Goal: Check status: Check status

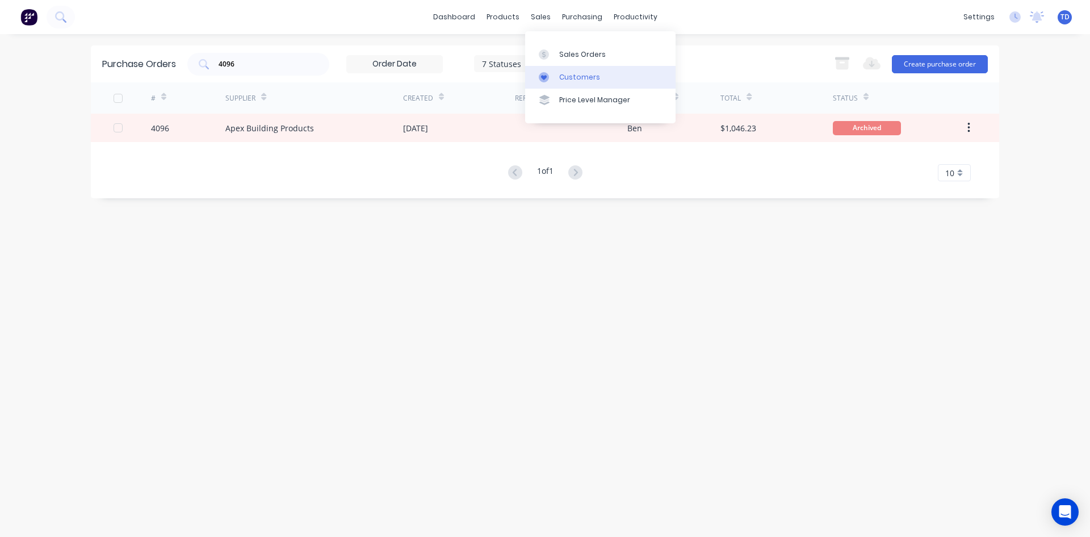
click at [582, 77] on div "Customers" at bounding box center [579, 77] width 41 height 10
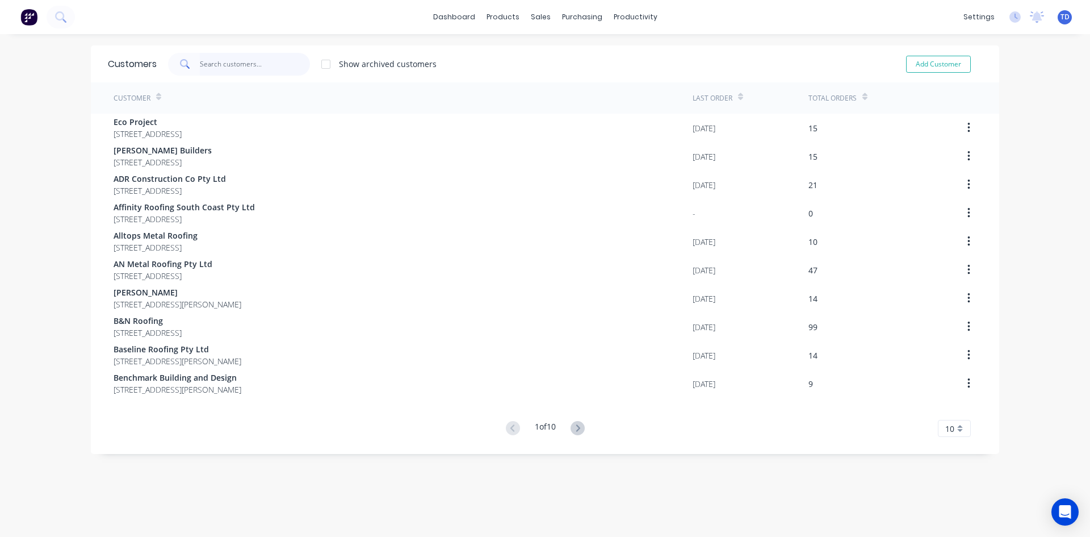
click at [269, 64] on input "text" at bounding box center [255, 64] width 111 height 23
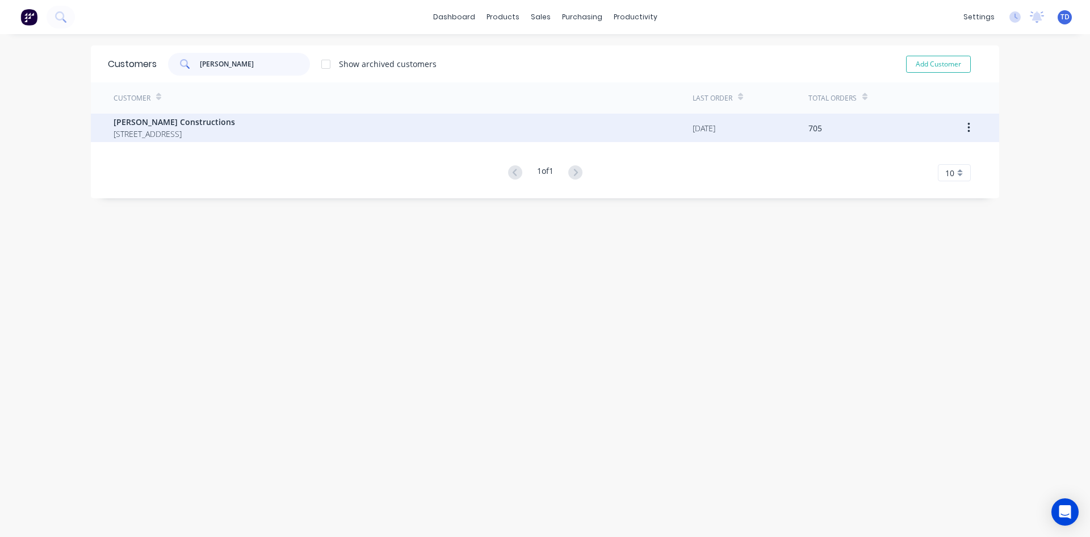
type input "[PERSON_NAME]"
click at [194, 132] on span "[STREET_ADDRESS]" at bounding box center [175, 134] width 122 height 12
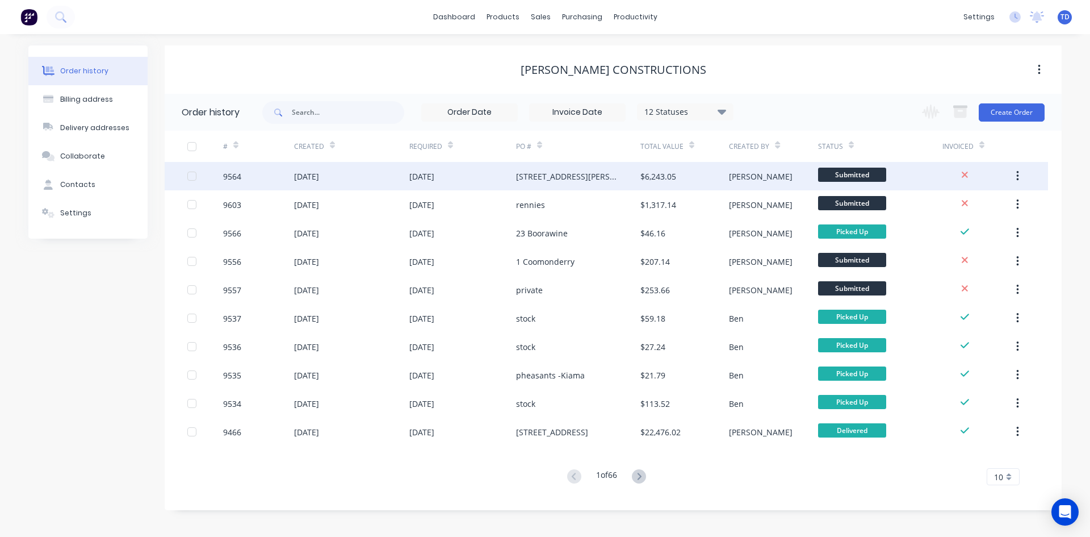
click at [533, 181] on div "[STREET_ADDRESS][PERSON_NAME]" at bounding box center [567, 176] width 102 height 12
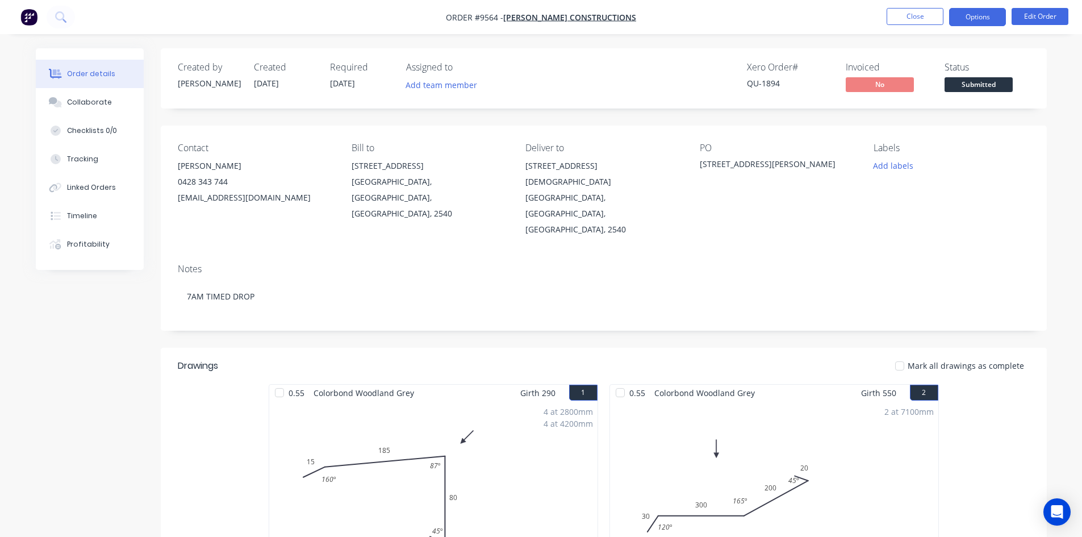
click at [967, 19] on button "Options" at bounding box center [977, 17] width 57 height 18
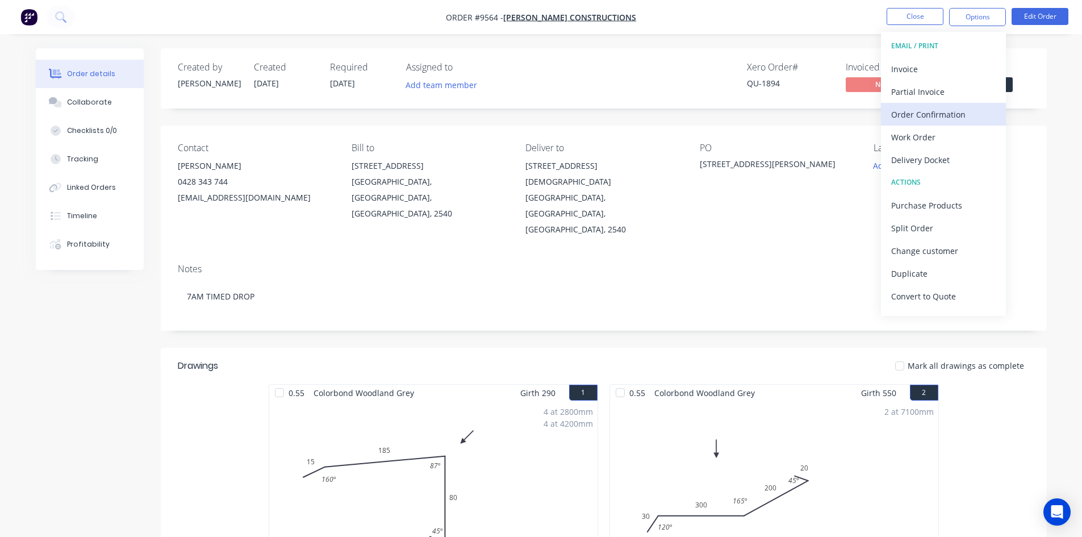
click at [945, 116] on div "Order Confirmation" at bounding box center [943, 114] width 104 height 16
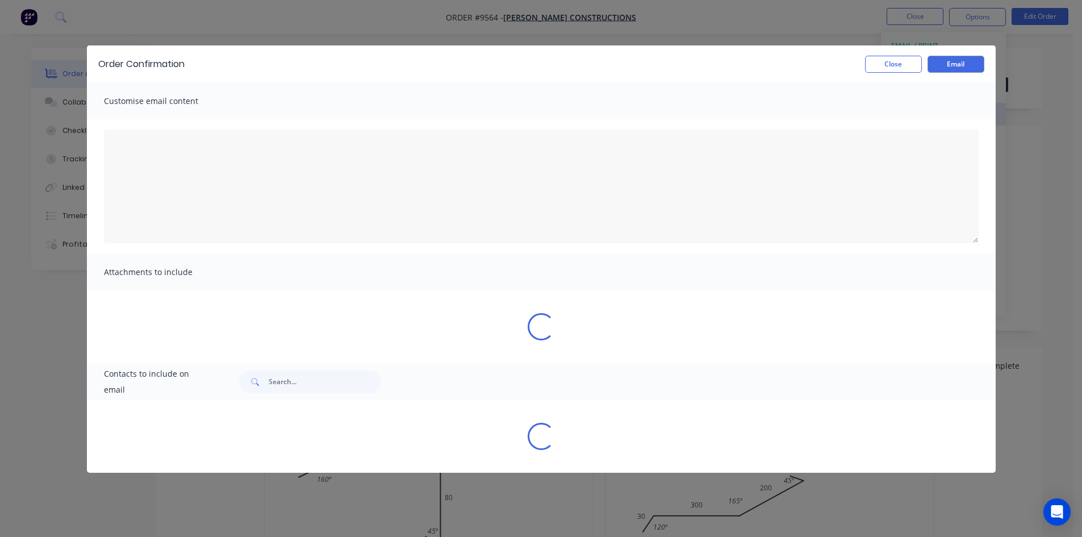
type textarea "To view your order online, please click the 'View my order' button."
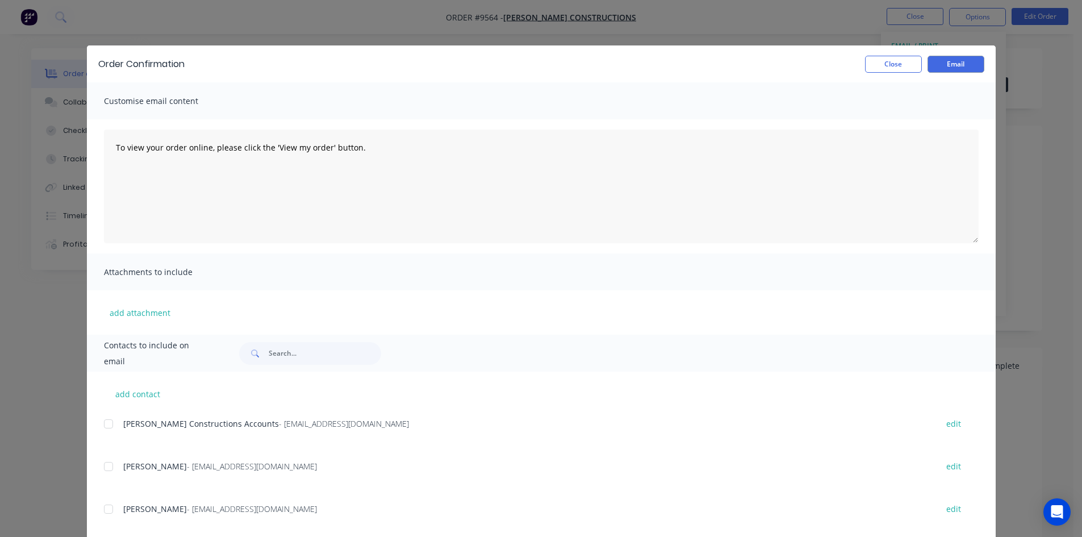
click at [103, 507] on div at bounding box center [108, 508] width 23 height 23
click at [934, 67] on button "Email" at bounding box center [955, 64] width 57 height 17
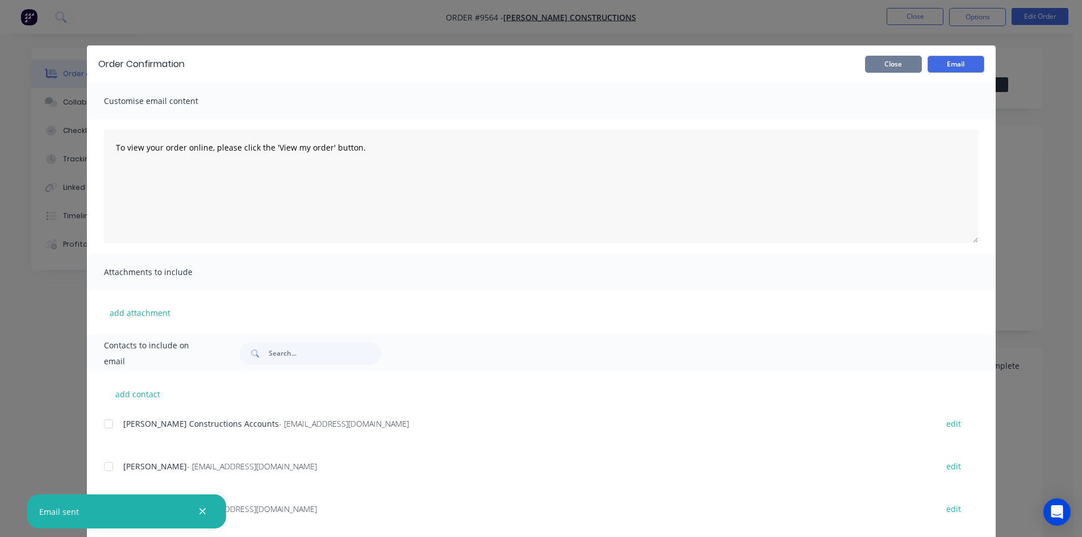
click at [881, 69] on button "Close" at bounding box center [893, 64] width 57 height 17
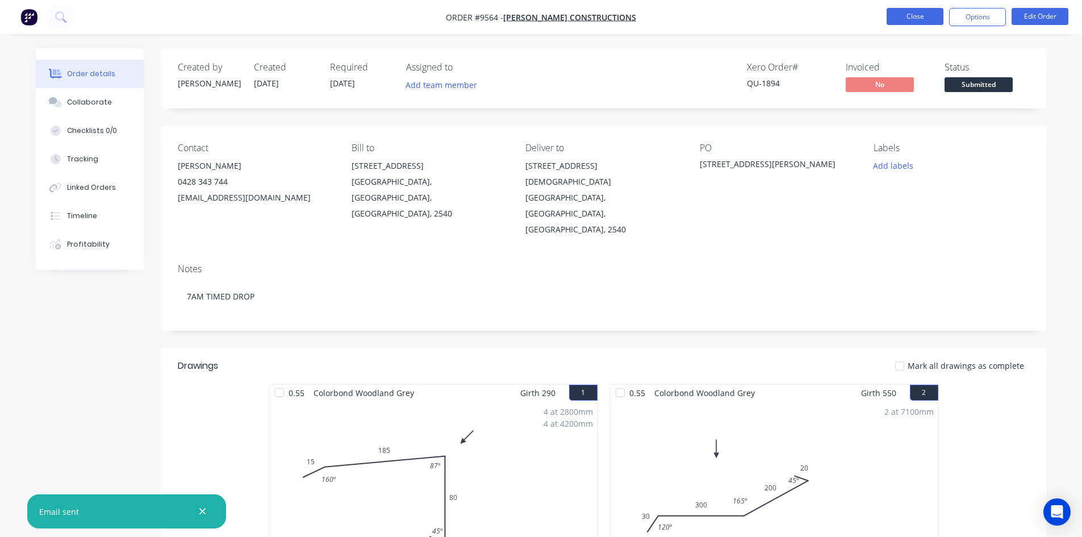
click at [922, 20] on button "Close" at bounding box center [914, 16] width 57 height 17
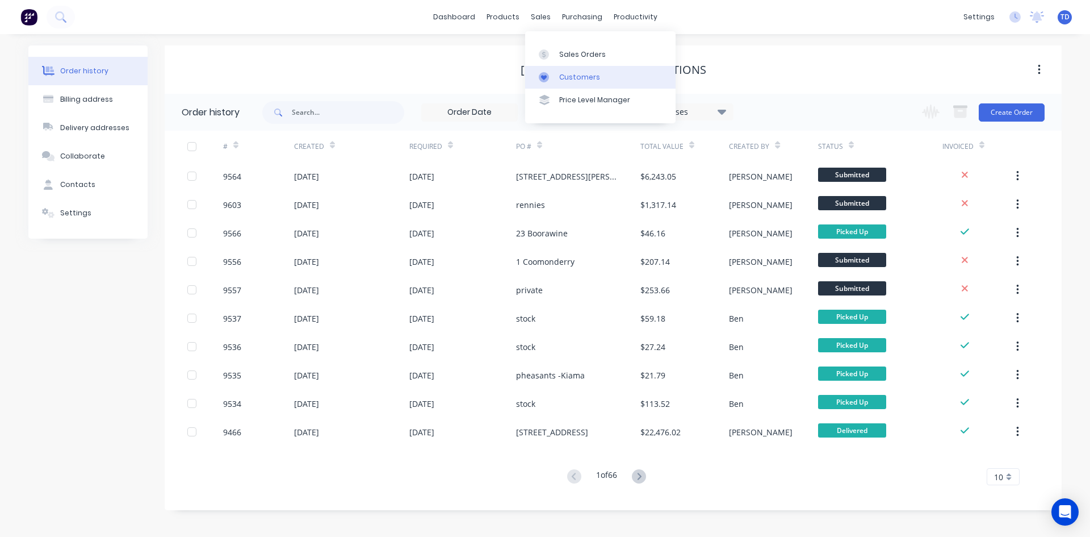
click at [568, 79] on div "Customers" at bounding box center [579, 77] width 41 height 10
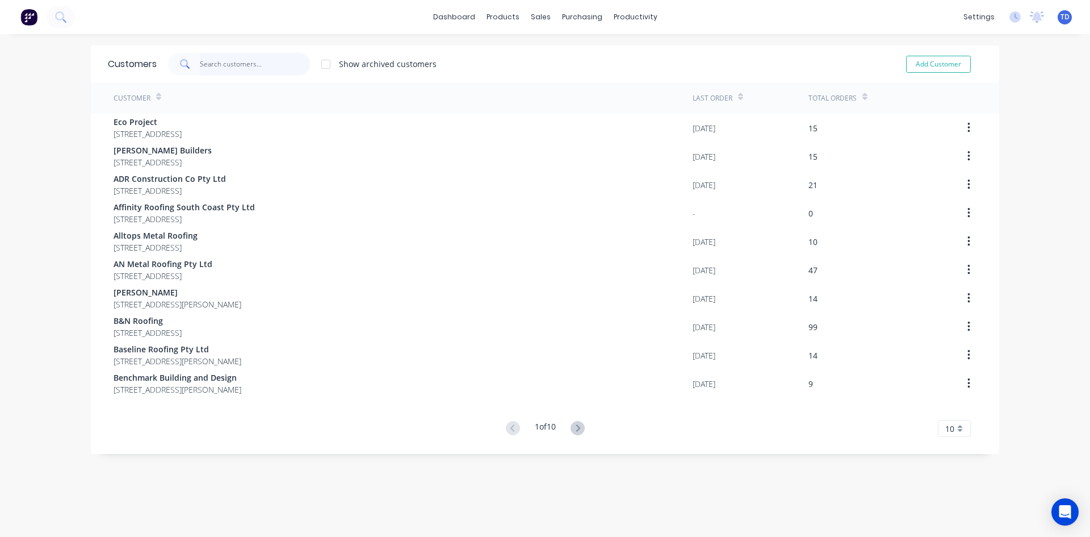
click at [202, 63] on input "text" at bounding box center [255, 64] width 111 height 23
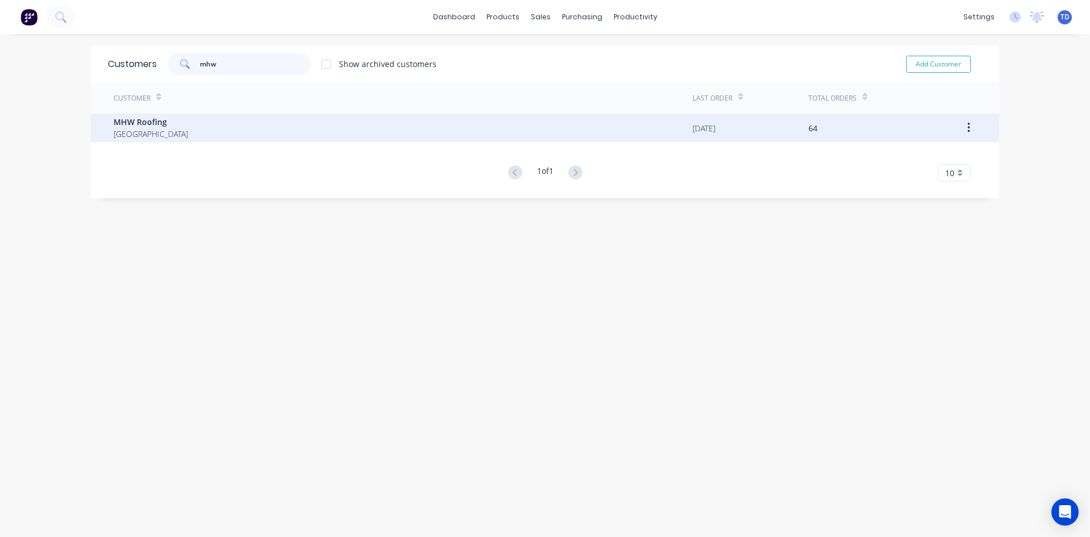
type input "mhw"
click at [137, 124] on span "MHW Roofing" at bounding box center [151, 122] width 74 height 12
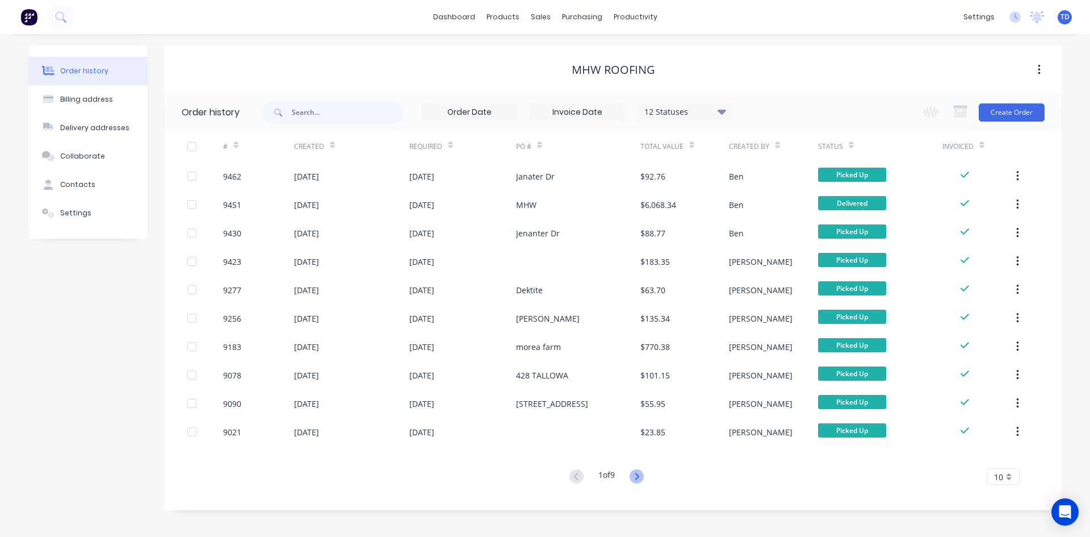
click at [638, 476] on icon at bounding box center [637, 476] width 14 height 14
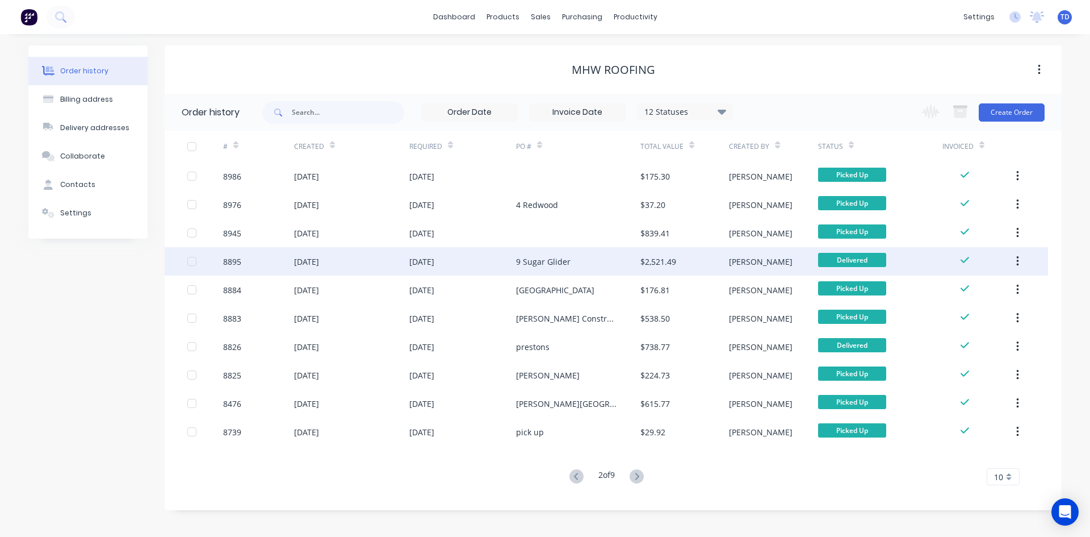
click at [543, 268] on div "9 Sugar Glider" at bounding box center [578, 261] width 124 height 28
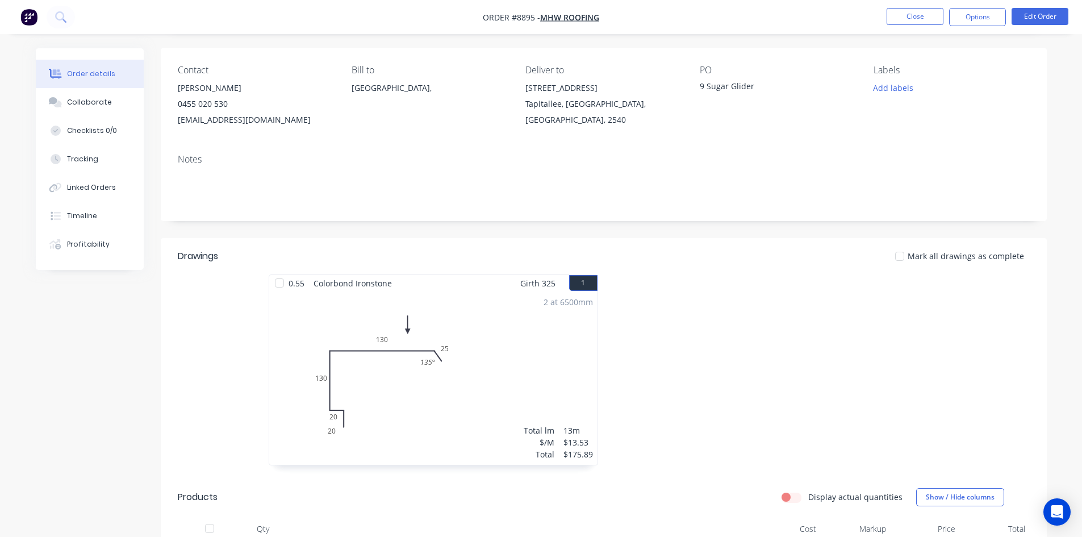
scroll to position [57, 0]
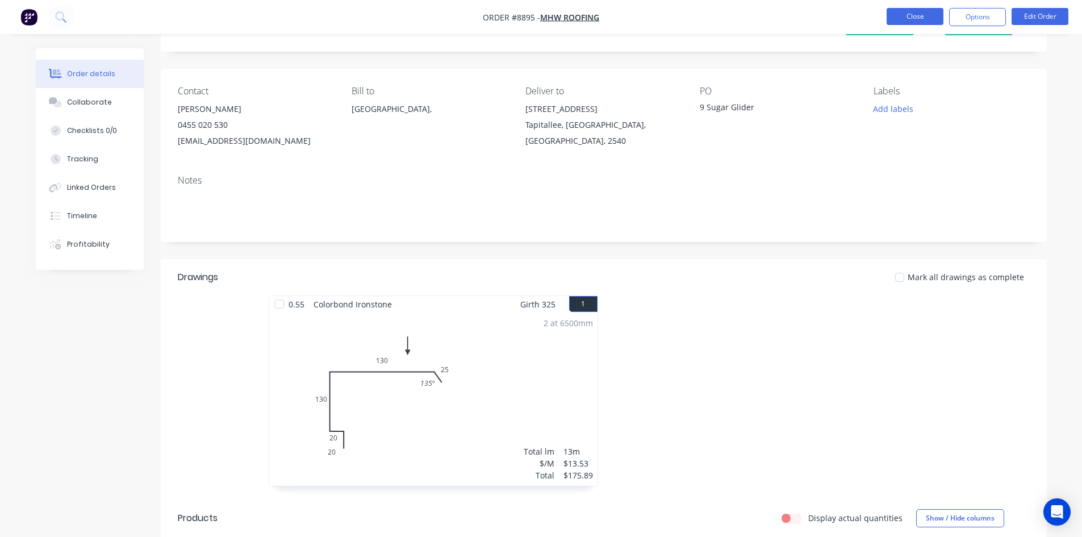
click at [897, 16] on button "Close" at bounding box center [914, 16] width 57 height 17
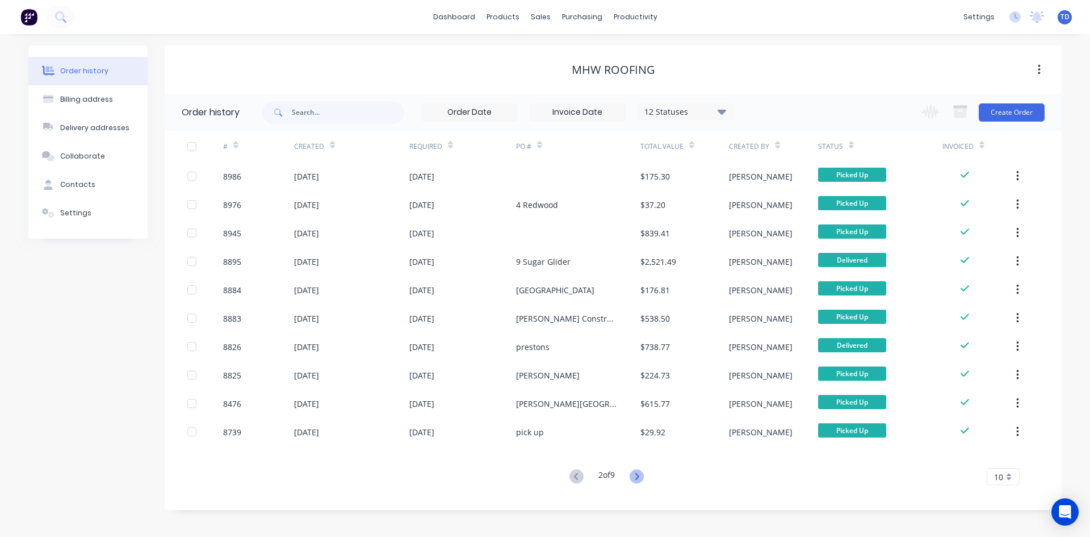
click at [639, 476] on icon at bounding box center [637, 476] width 14 height 14
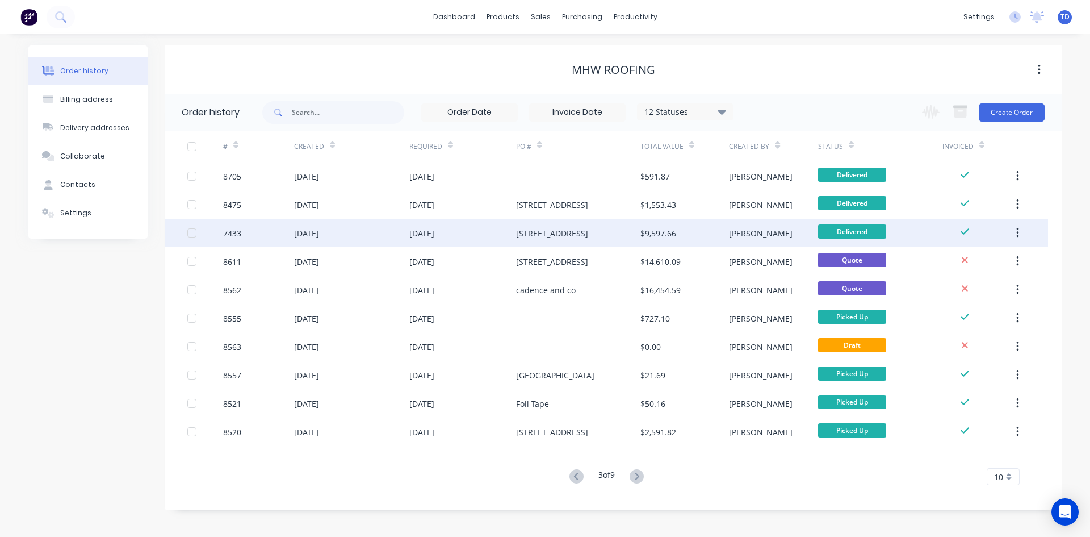
click at [542, 233] on div "[STREET_ADDRESS]" at bounding box center [552, 233] width 72 height 12
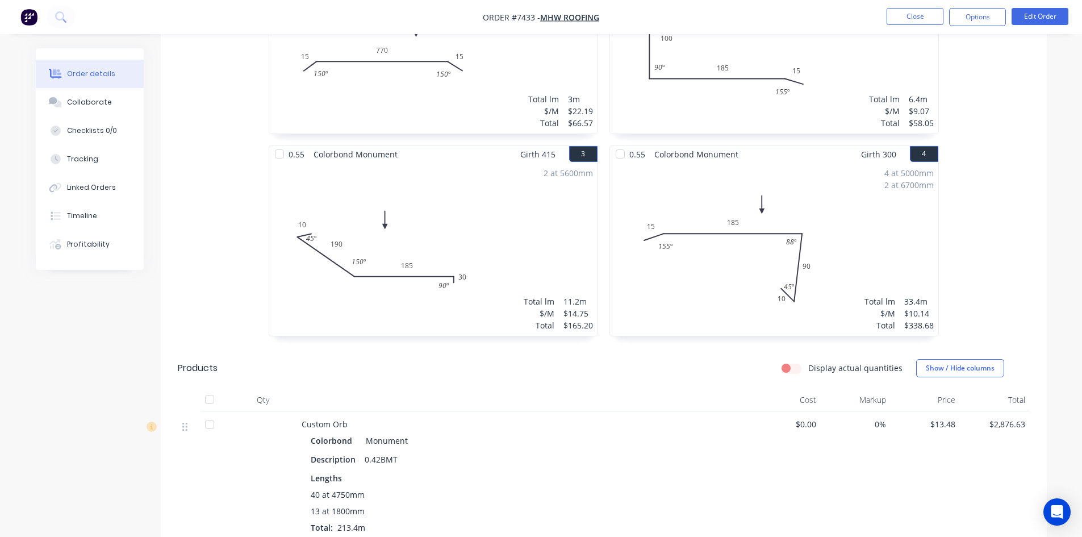
scroll to position [341, 0]
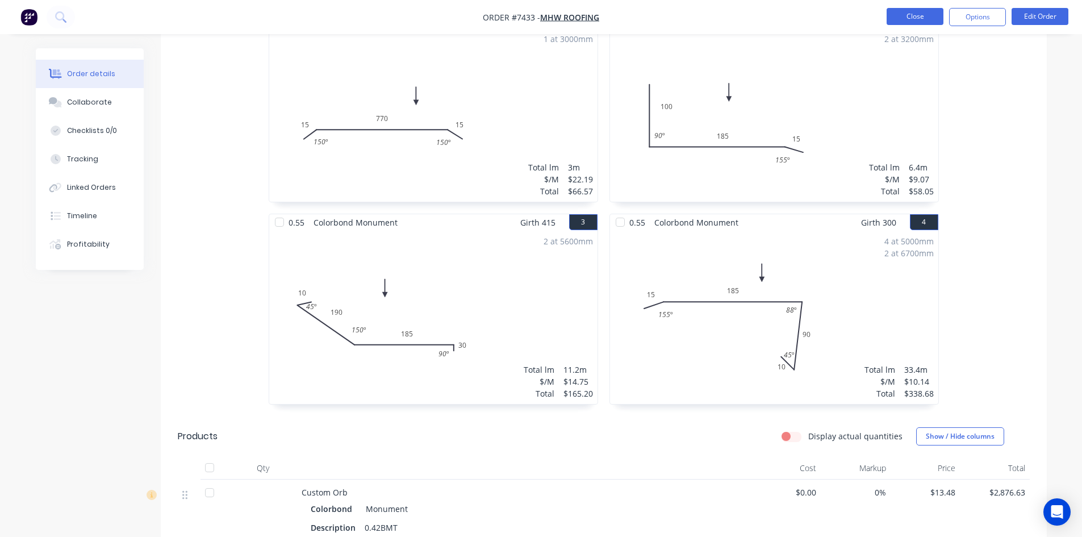
click at [898, 15] on button "Close" at bounding box center [914, 16] width 57 height 17
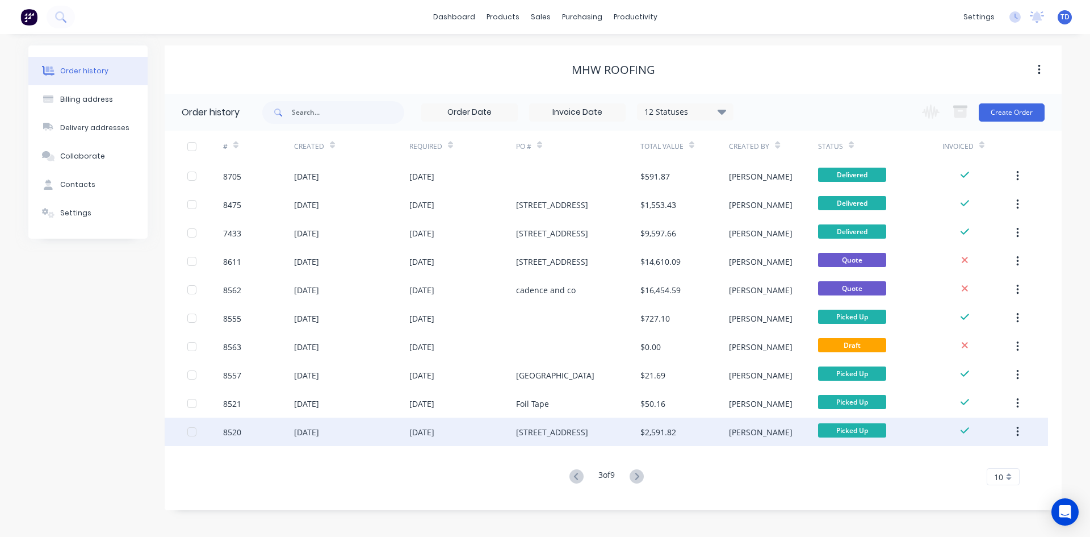
click at [638, 426] on div "[STREET_ADDRESS]" at bounding box center [578, 431] width 124 height 28
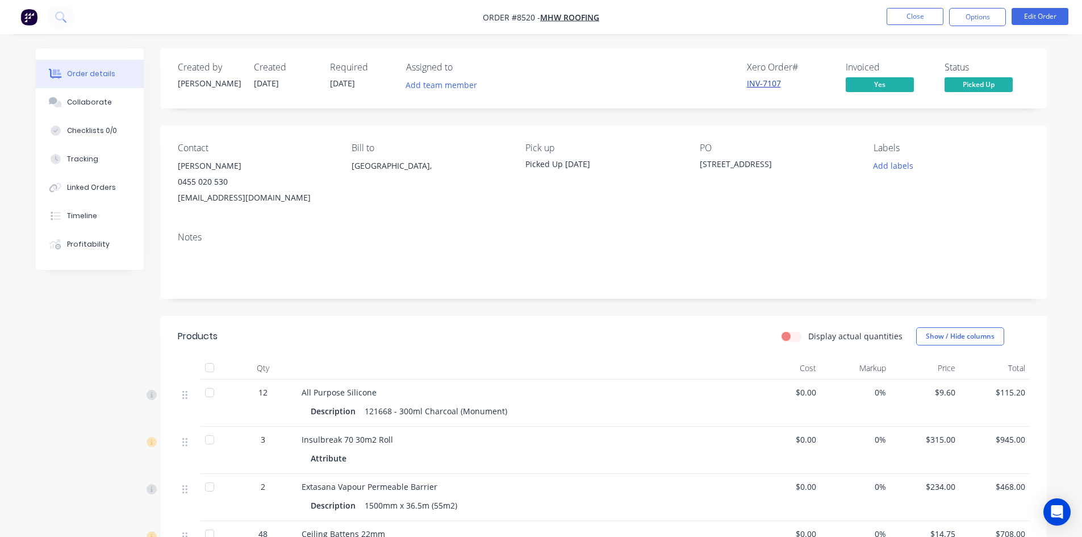
click at [768, 86] on link "INV-7107" at bounding box center [764, 83] width 34 height 11
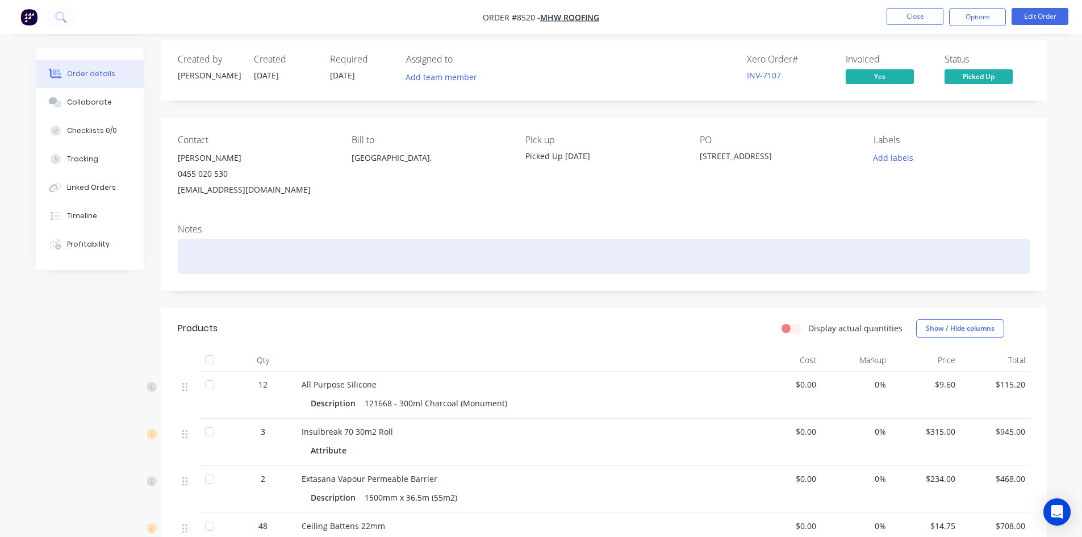
scroll to position [57, 0]
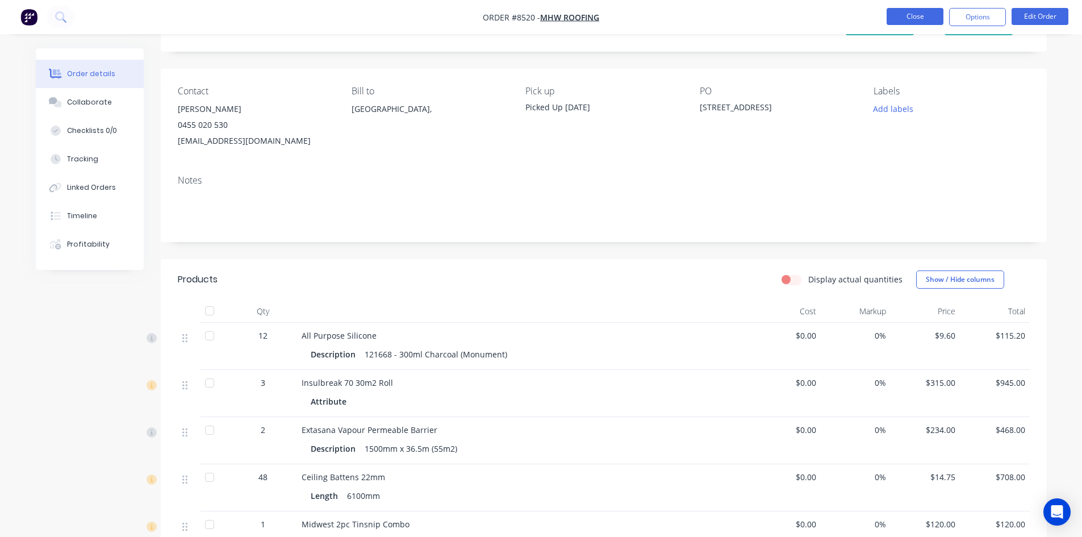
click at [910, 10] on button "Close" at bounding box center [914, 16] width 57 height 17
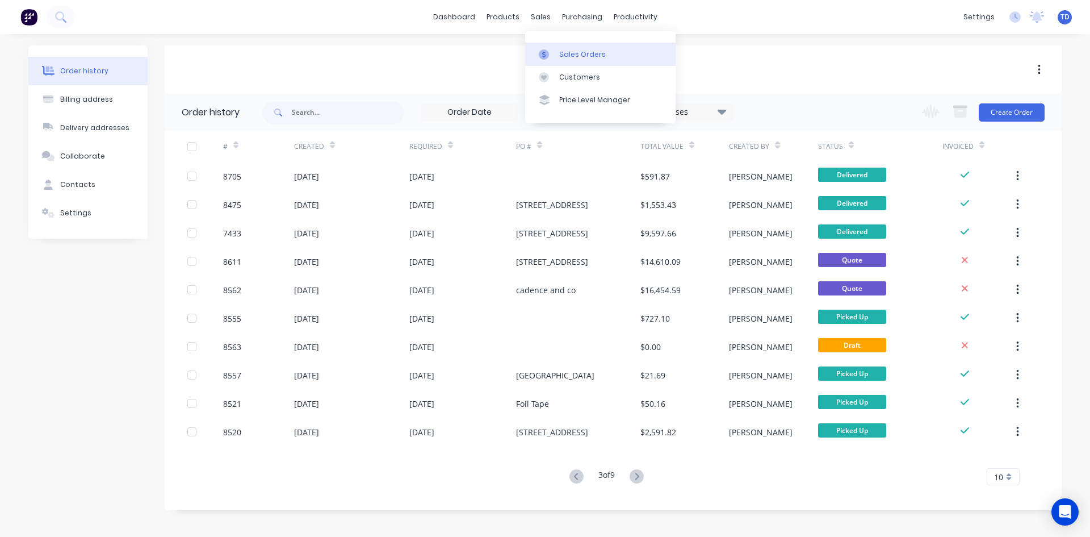
click at [573, 56] on div "Sales Orders" at bounding box center [582, 54] width 47 height 10
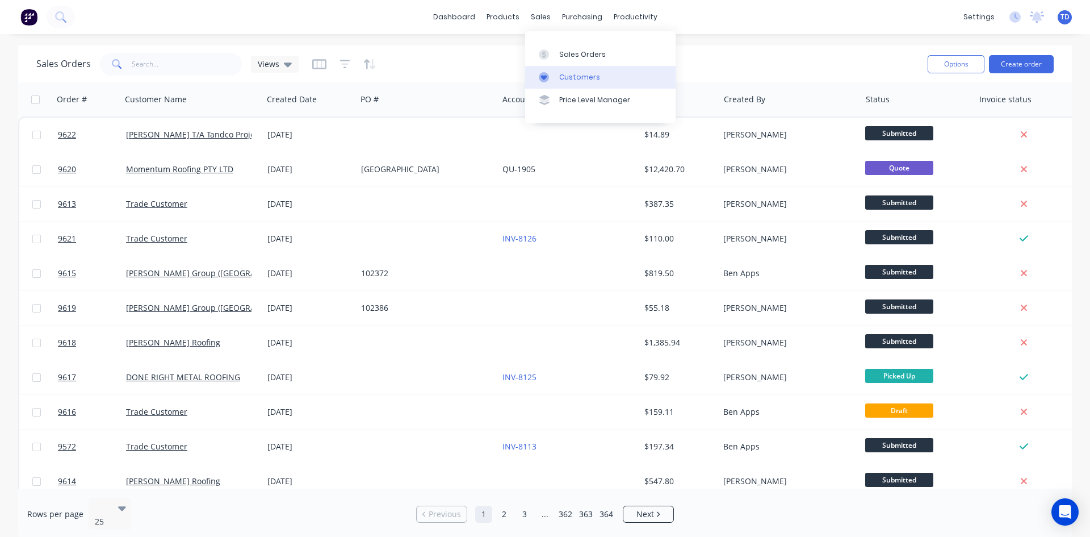
click at [561, 77] on div "Customers" at bounding box center [579, 77] width 41 height 10
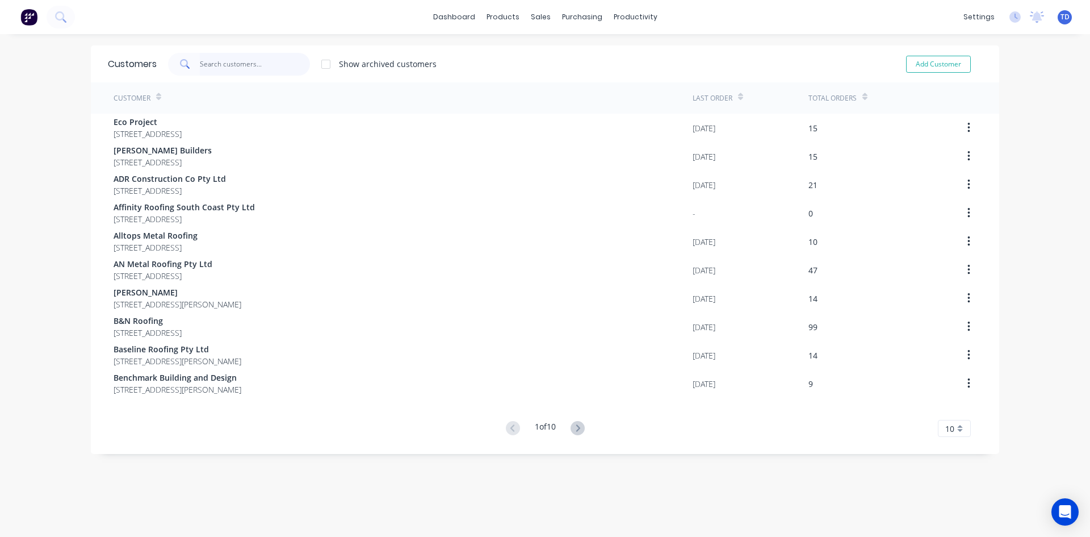
click at [233, 60] on input "text" at bounding box center [255, 64] width 111 height 23
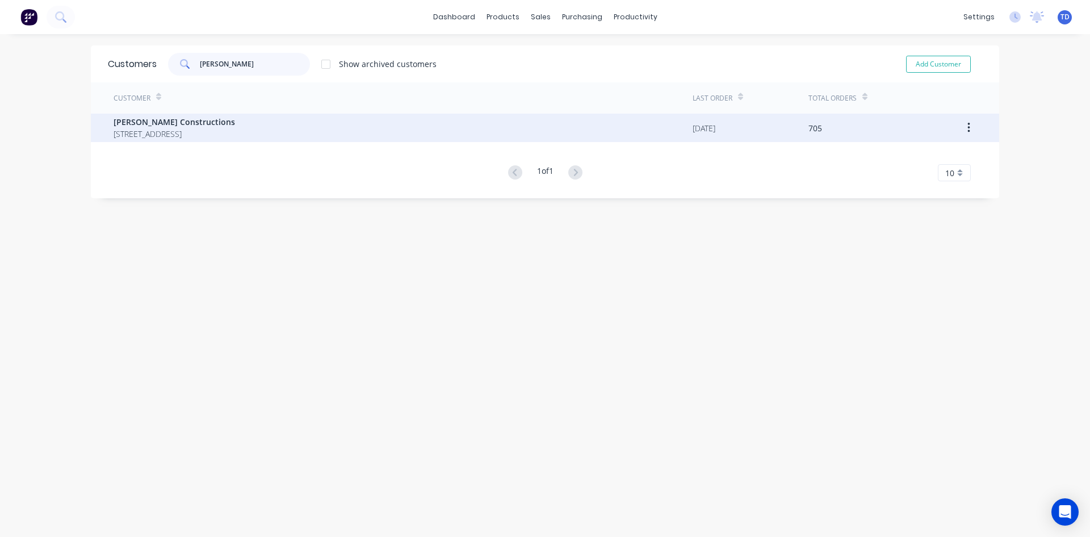
type input "[PERSON_NAME]"
click at [205, 133] on span "[STREET_ADDRESS]" at bounding box center [175, 134] width 122 height 12
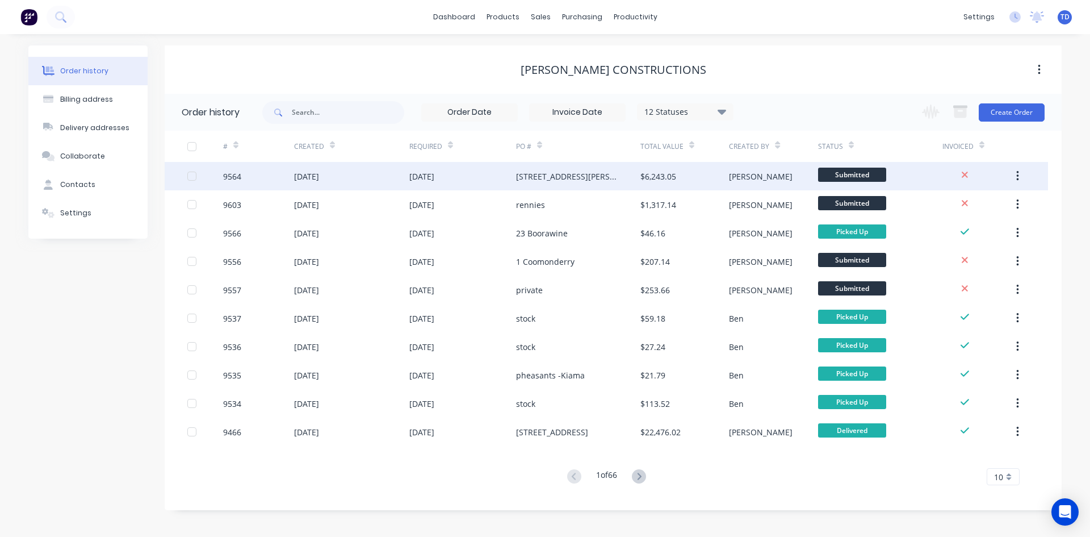
click at [478, 182] on div "[DATE]" at bounding box center [462, 176] width 107 height 28
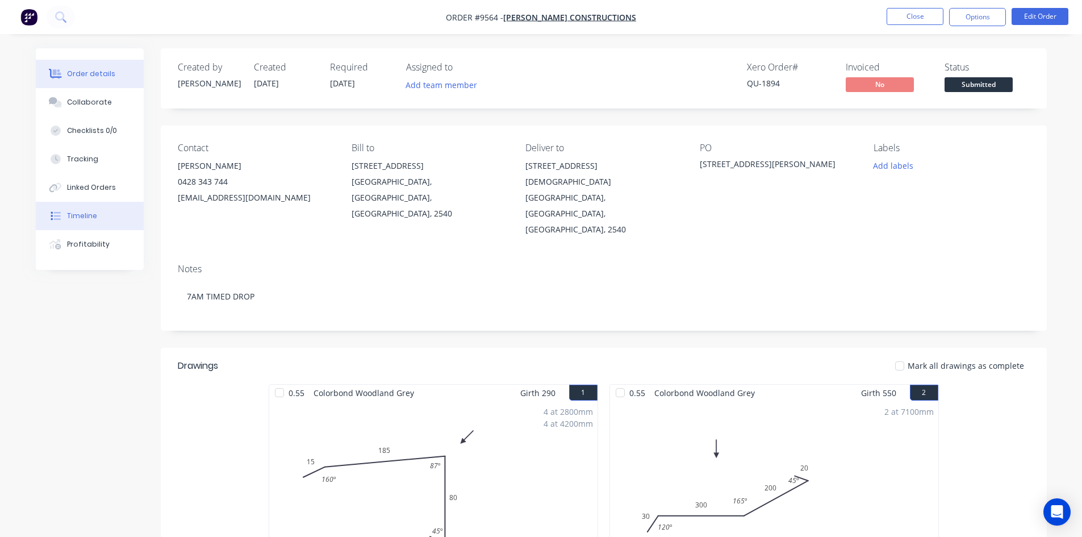
click at [77, 218] on div "Timeline" at bounding box center [82, 216] width 30 height 10
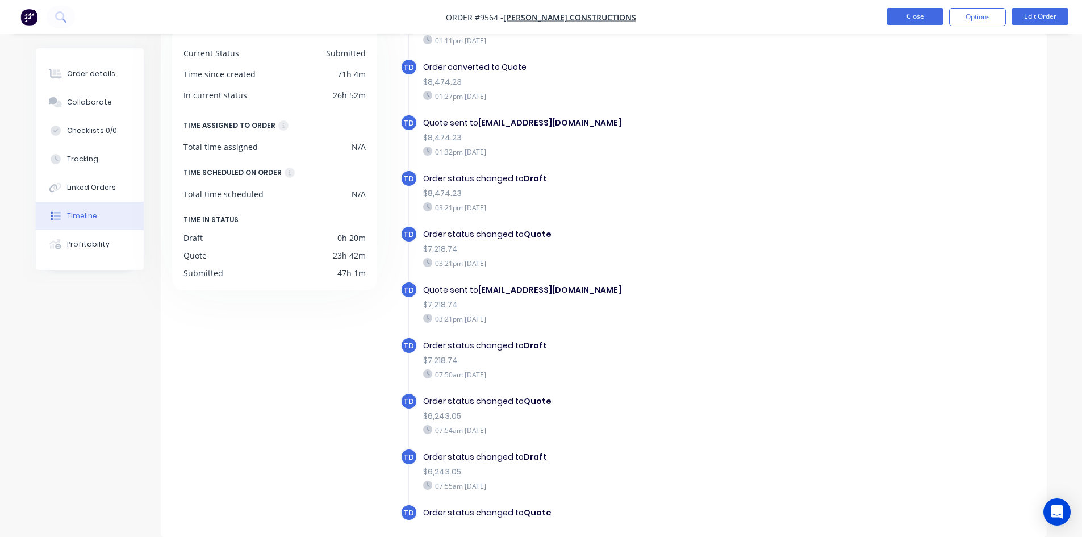
click at [889, 20] on button "Close" at bounding box center [914, 16] width 57 height 17
